Goal: Transaction & Acquisition: Obtain resource

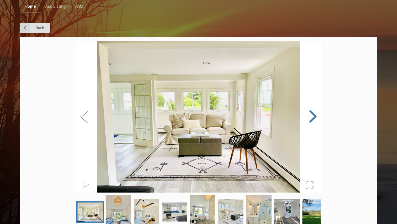
click at [313, 119] on button "Next Slide" at bounding box center [312, 117] width 15 height 50
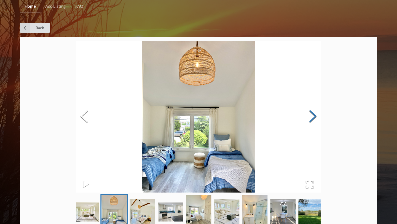
click at [313, 119] on button "Next Slide" at bounding box center [312, 117] width 15 height 50
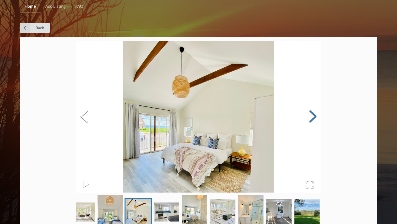
click at [313, 119] on button "Next Slide" at bounding box center [312, 117] width 15 height 50
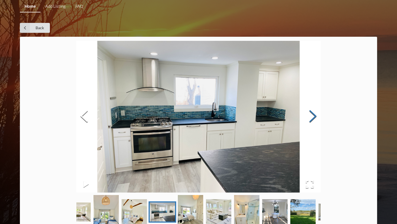
click at [313, 119] on button "Next Slide" at bounding box center [312, 117] width 15 height 50
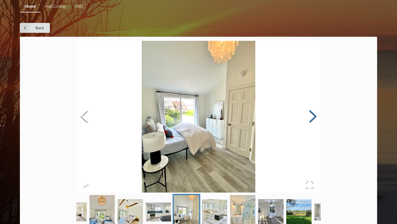
click at [312, 119] on button "Next Slide" at bounding box center [312, 117] width 15 height 50
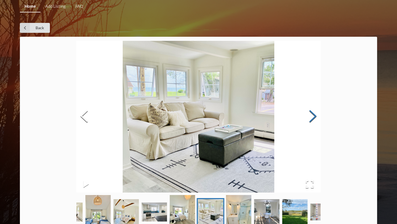
click at [312, 120] on button "Next Slide" at bounding box center [312, 117] width 15 height 50
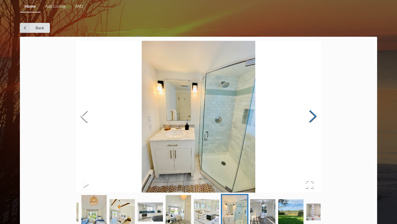
click at [312, 120] on button "Next Slide" at bounding box center [312, 117] width 15 height 50
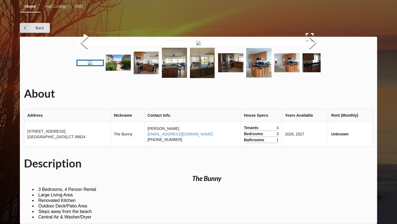
click at [31, 6] on link "Home" at bounding box center [30, 7] width 21 height 12
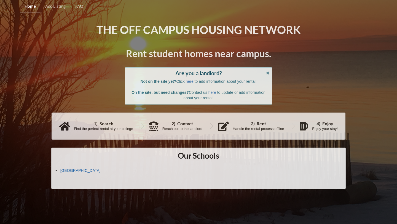
click at [76, 170] on link "[GEOGRAPHIC_DATA]" at bounding box center [80, 170] width 40 height 4
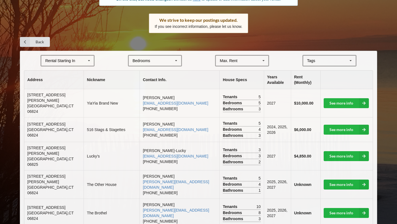
scroll to position [77, 0]
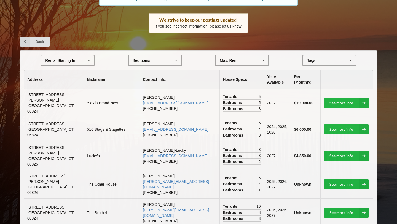
click at [236, 63] on div "Max. Rent $4,000 $5,000 $6,000 $7,000 $8,000 $9,000 $10,000 $11,000 $12,000 $13…" at bounding box center [242, 61] width 54 height 12
click at [233, 105] on div "$7,000" at bounding box center [242, 101] width 52 height 10
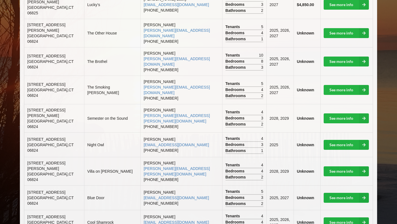
scroll to position [0, 0]
